Goal: Task Accomplishment & Management: Use online tool/utility

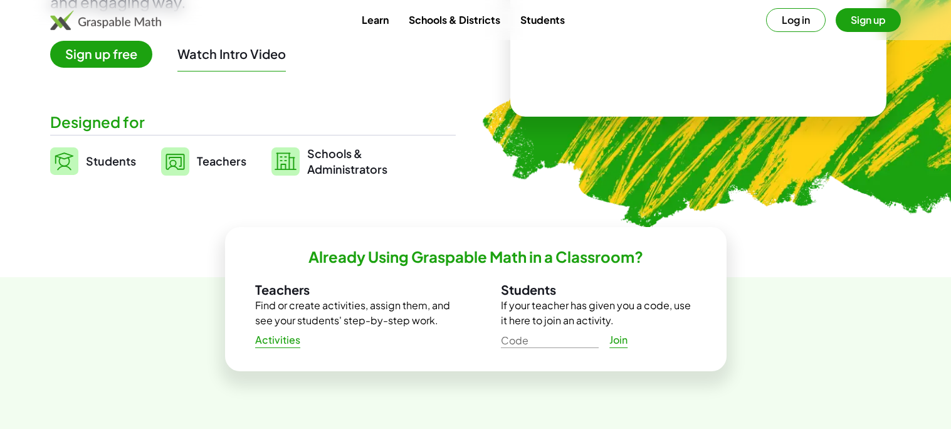
scroll to position [251, 0]
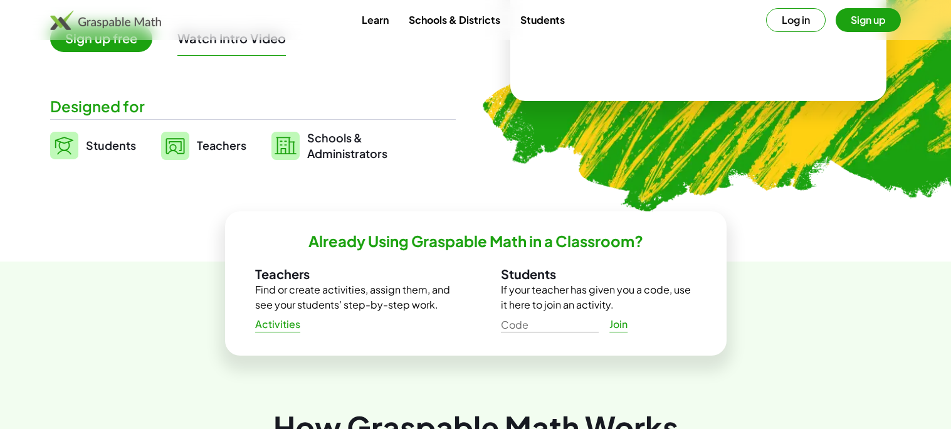
click at [531, 324] on input "Code" at bounding box center [550, 322] width 98 height 20
type input "*"
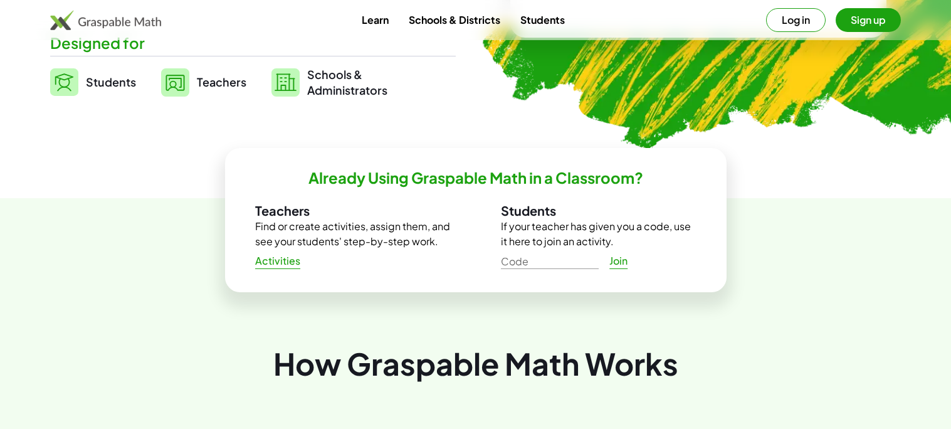
scroll to position [337, 0]
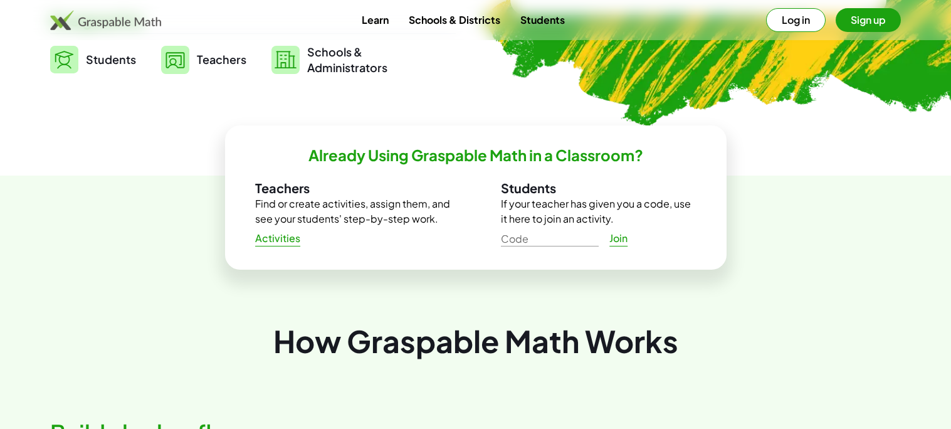
click at [535, 236] on input "Code" at bounding box center [550, 236] width 98 height 20
type input "*****"
click at [618, 241] on span "Join" at bounding box center [619, 238] width 19 height 13
